Goal: Transaction & Acquisition: Obtain resource

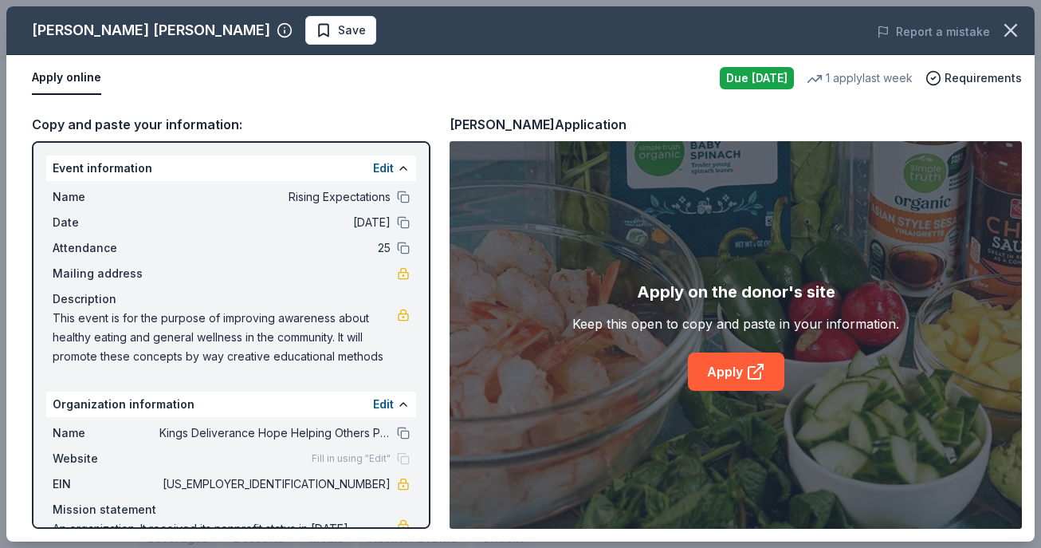
scroll to position [30, 0]
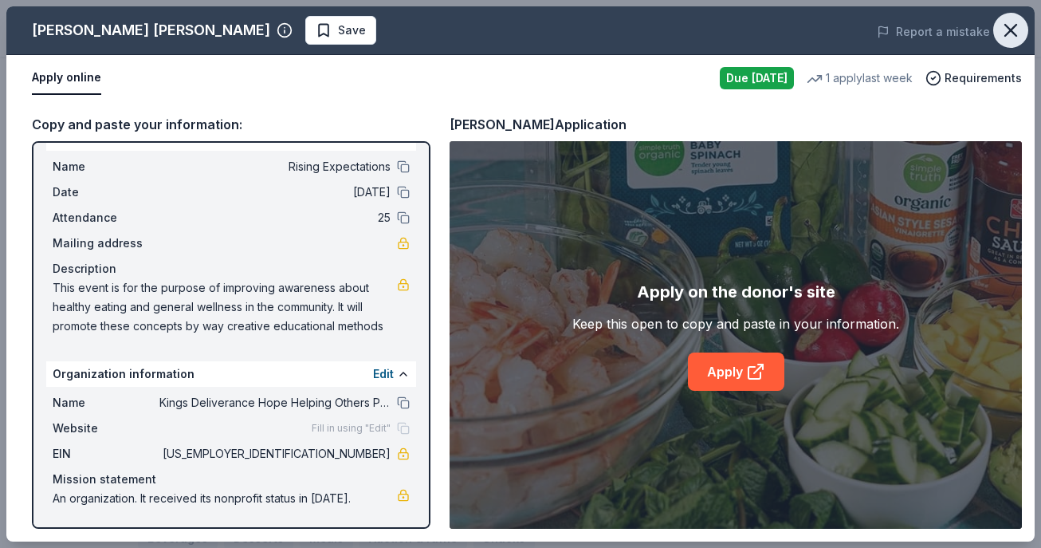
click at [1009, 34] on icon "button" at bounding box center [1010, 30] width 22 height 22
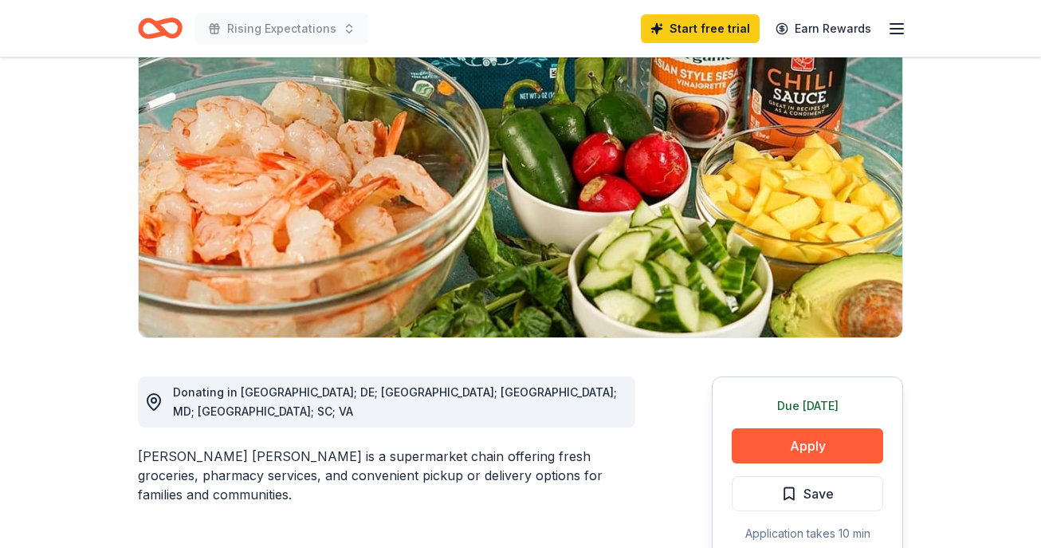
scroll to position [0, 0]
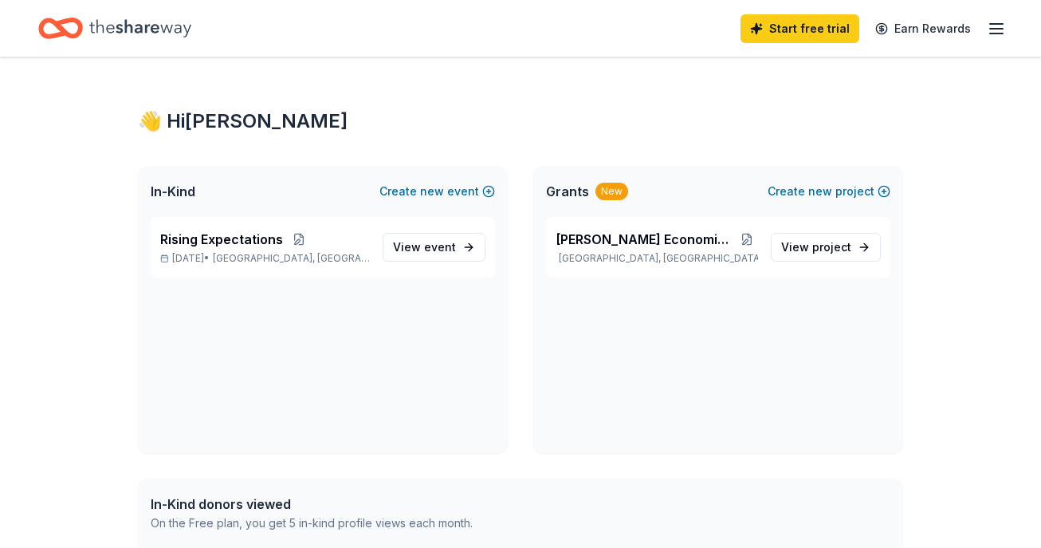
click at [991, 29] on line "button" at bounding box center [996, 29] width 13 height 0
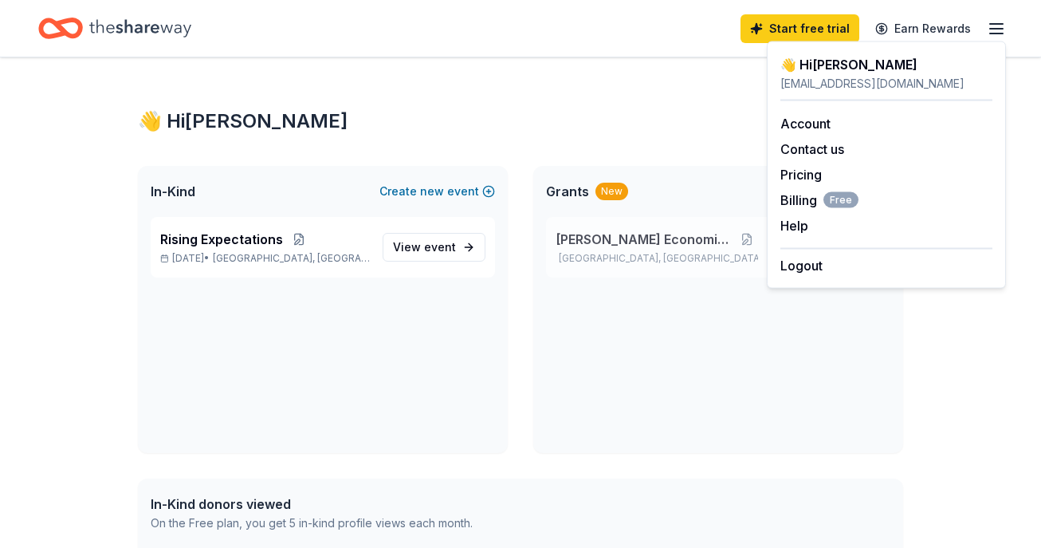
click at [624, 247] on span "King's HOPE Economic empowerment" at bounding box center [645, 239] width 181 height 19
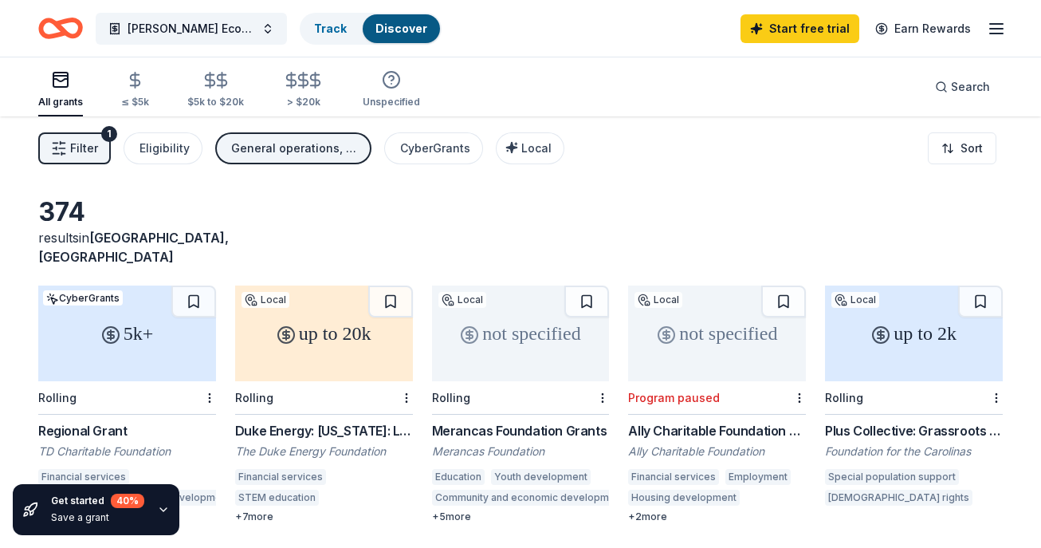
click at [95, 144] on span "Filter" at bounding box center [84, 148] width 28 height 19
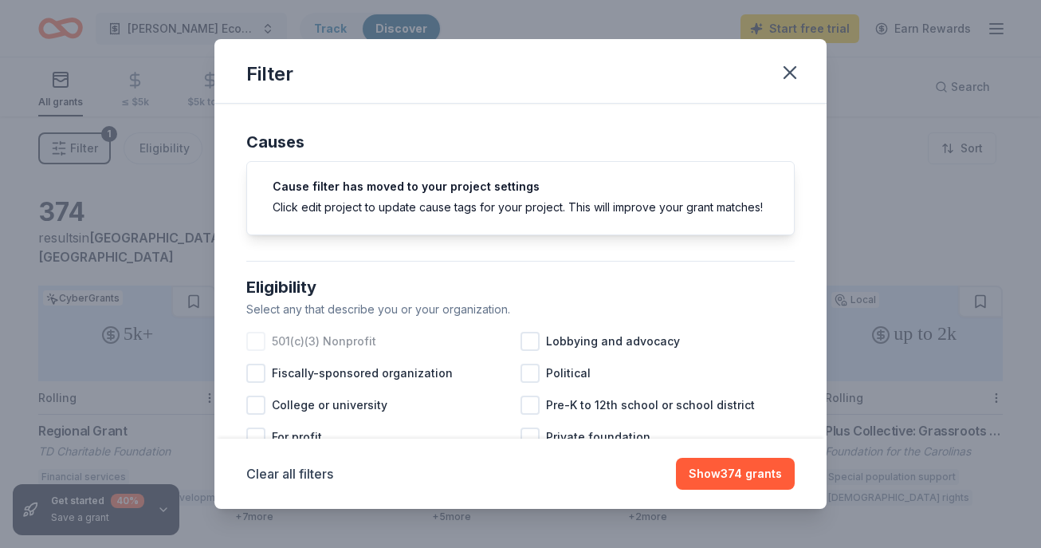
click at [261, 344] on div at bounding box center [255, 341] width 19 height 19
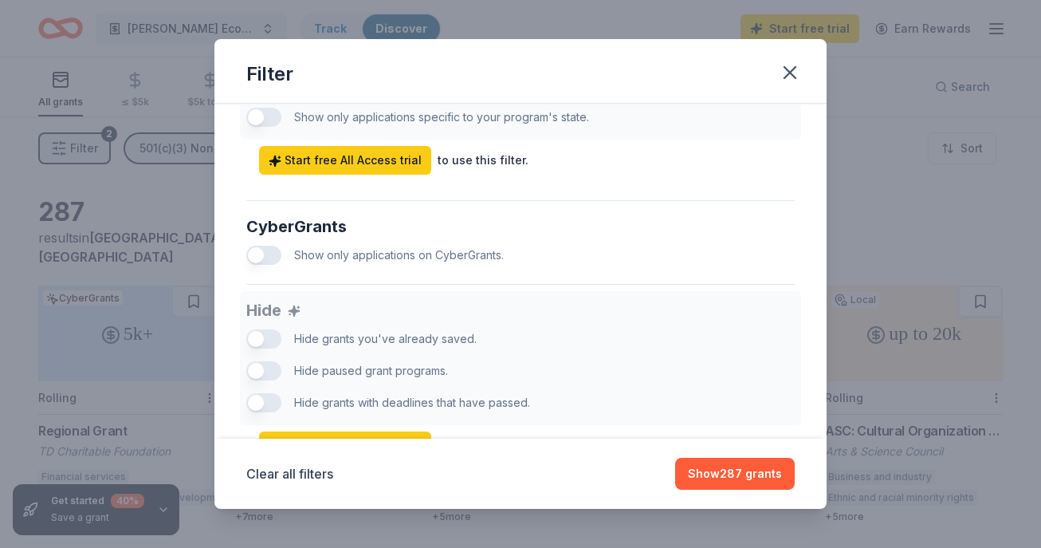
scroll to position [1019, 0]
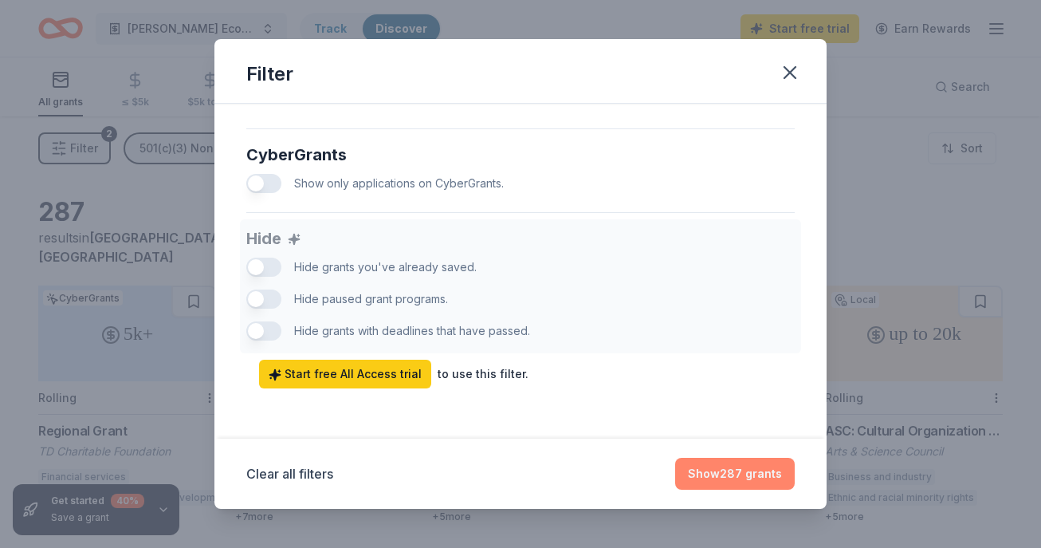
click at [733, 478] on button "Show 287 grants" at bounding box center [735, 473] width 120 height 32
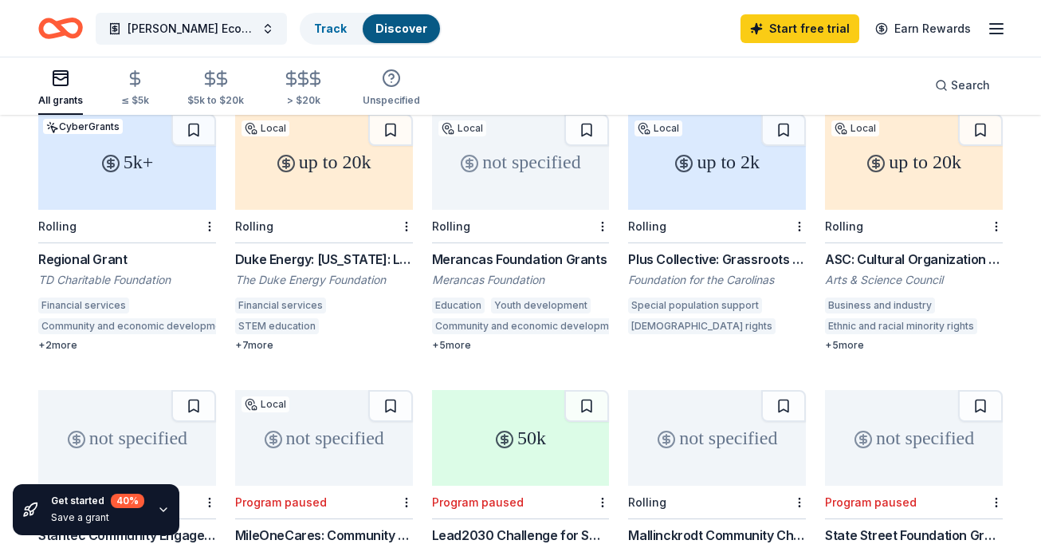
scroll to position [175, 0]
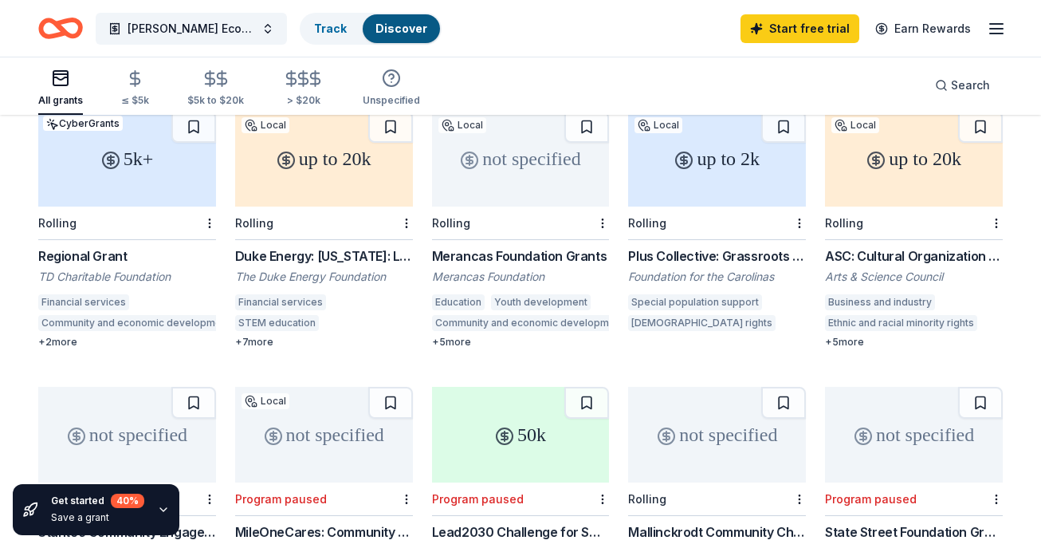
click at [272, 246] on div "Duke Energy: [US_STATE]: Local Impact Grants" at bounding box center [324, 255] width 178 height 19
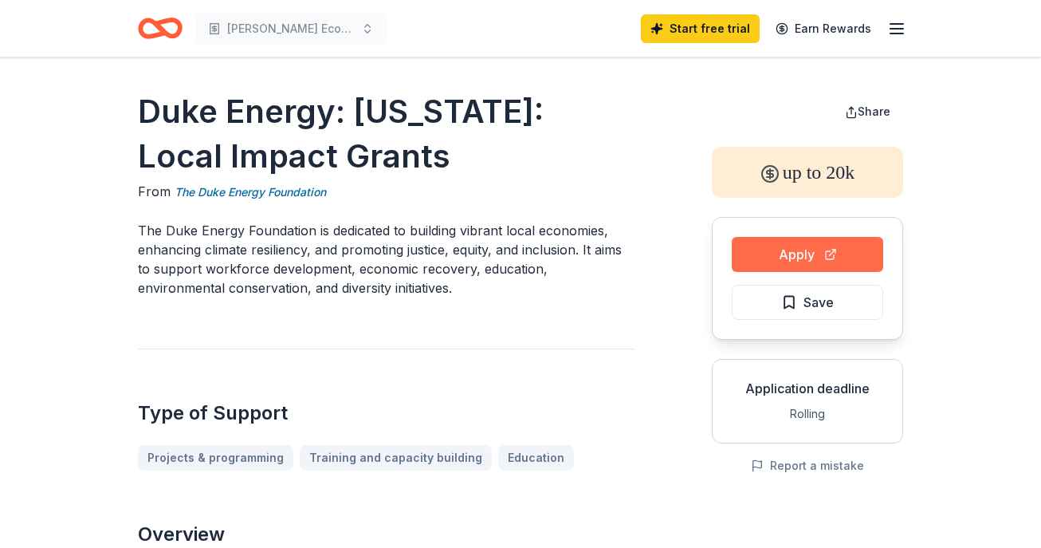
click at [751, 251] on button "Apply" at bounding box center [807, 254] width 151 height 35
